Goal: Go to known website: Go to known website

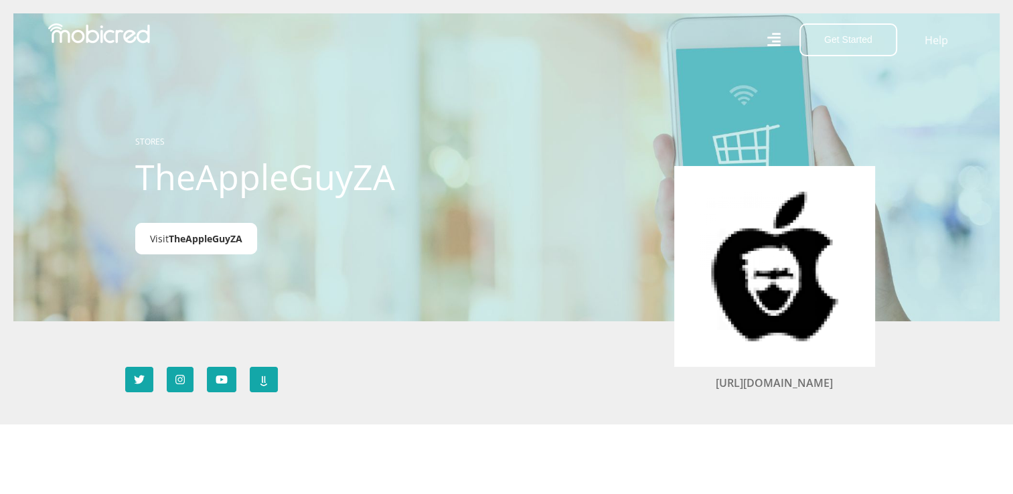
click at [219, 239] on span "TheAppleGuyZA" at bounding box center [206, 238] width 74 height 13
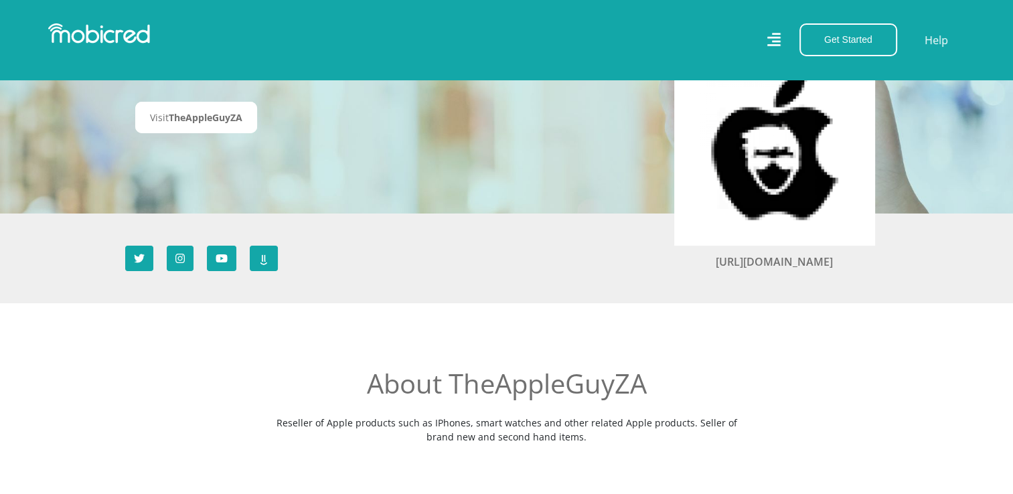
scroll to position [115, 0]
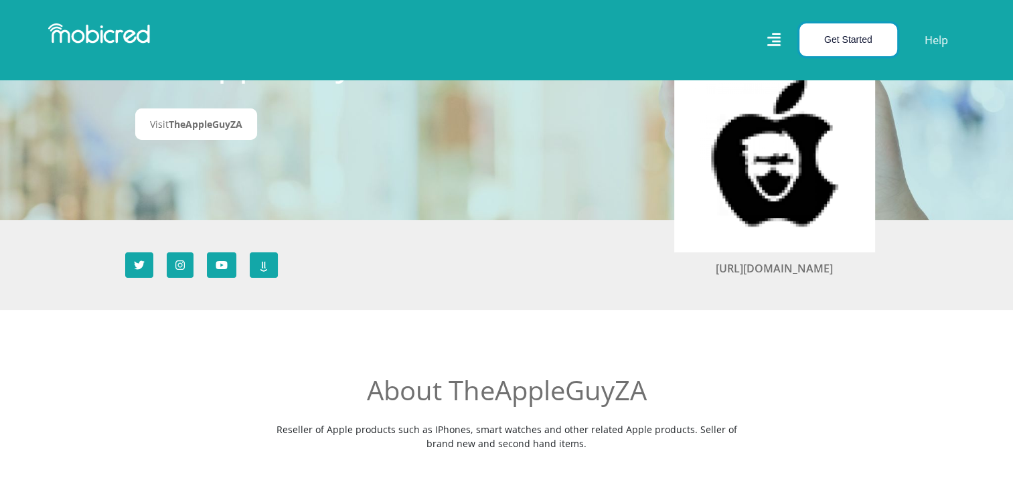
click at [836, 31] on button "Get Started" at bounding box center [849, 39] width 98 height 33
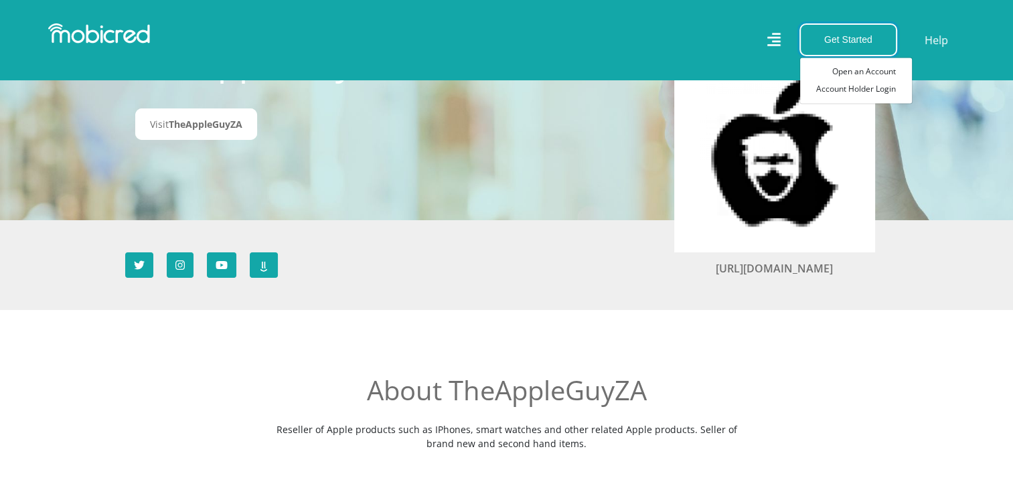
scroll to position [174, 0]
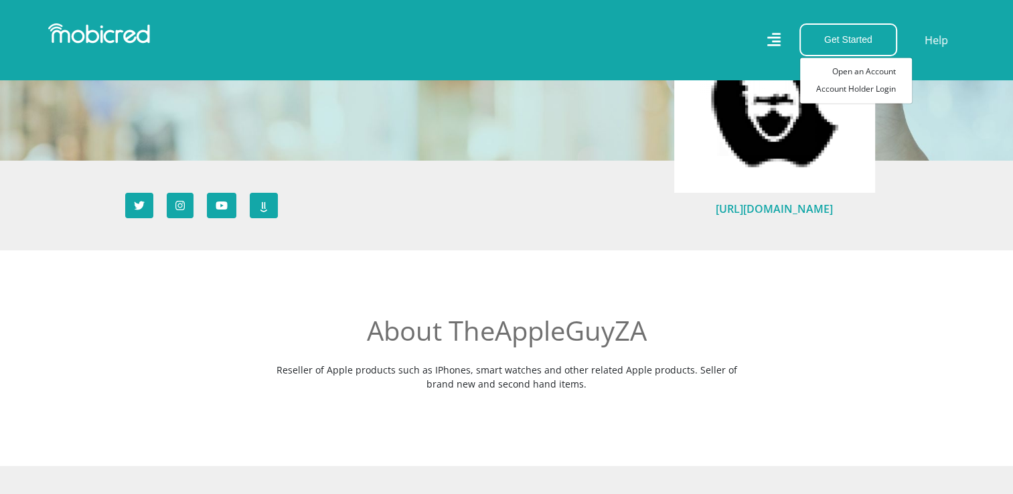
click at [741, 207] on link "[URL][DOMAIN_NAME]" at bounding box center [774, 209] width 117 height 15
